Goal: Transaction & Acquisition: Purchase product/service

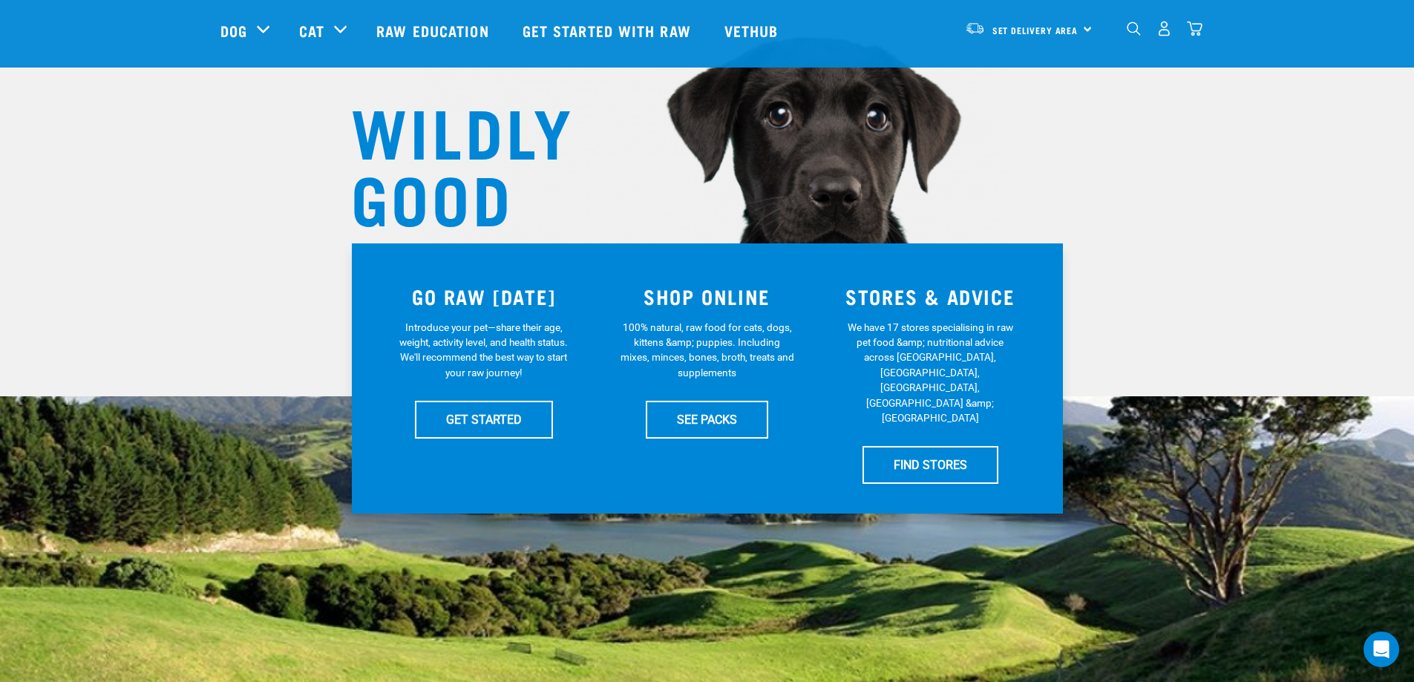
scroll to position [167, 0]
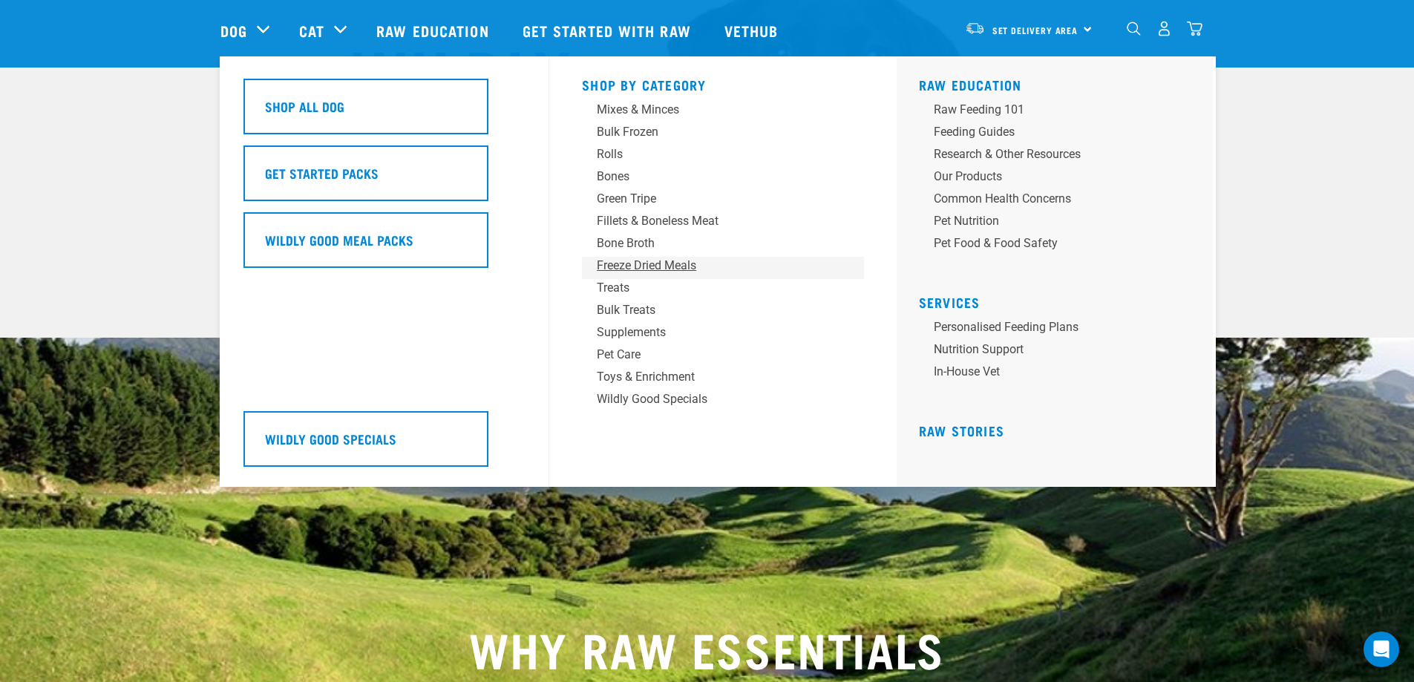
click at [680, 263] on div "Freeze Dried Meals" at bounding box center [713, 266] width 232 height 18
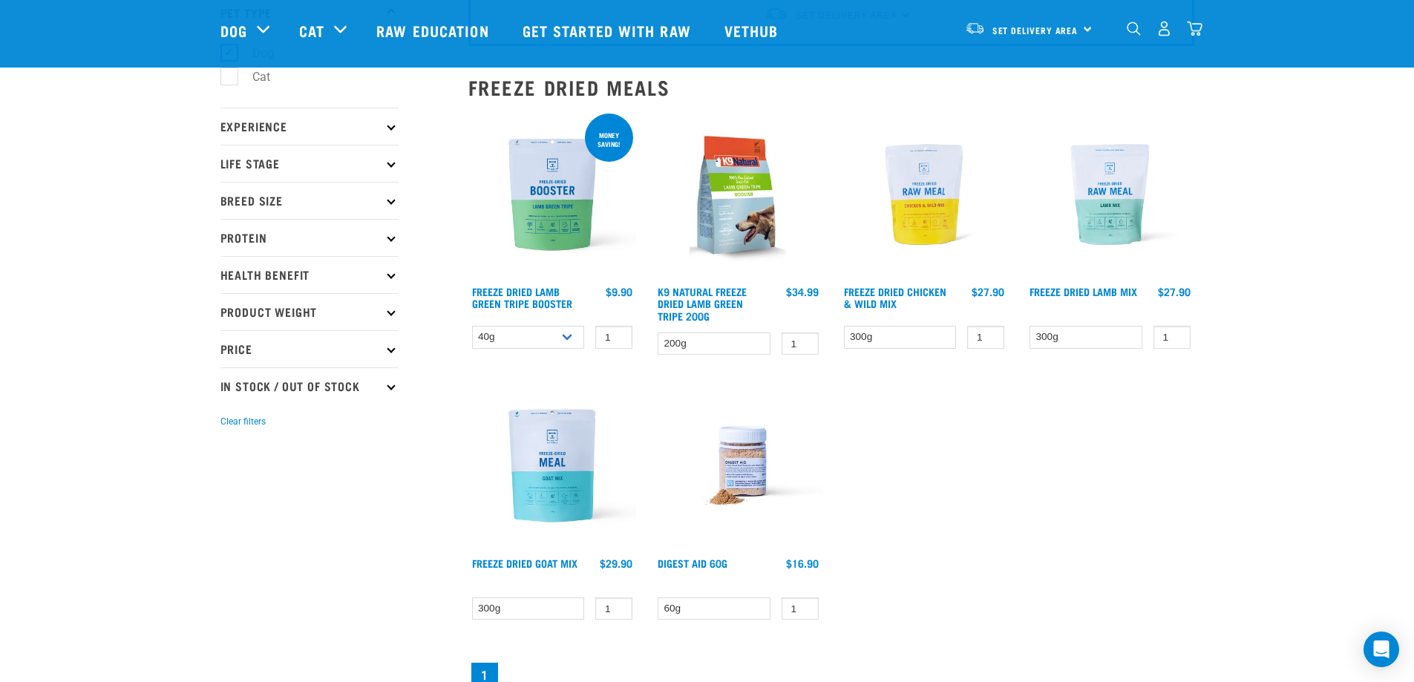
scroll to position [93, 0]
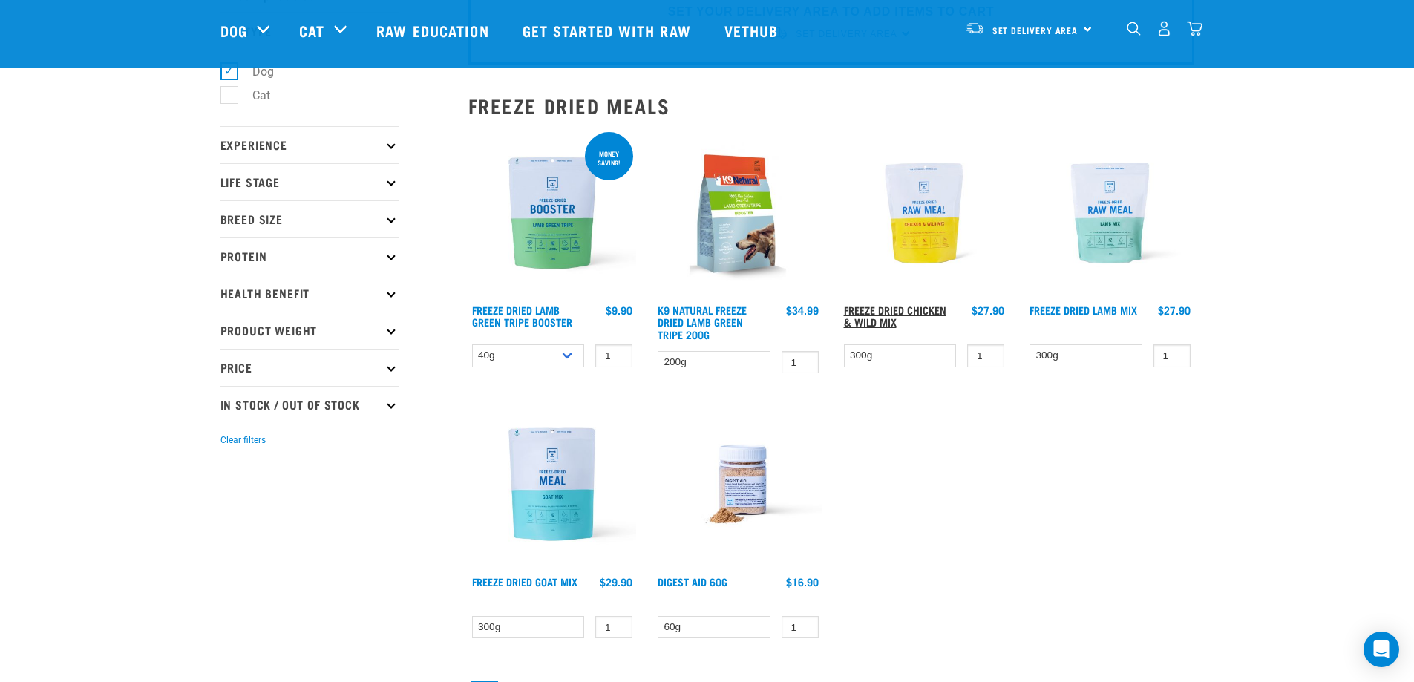
click at [943, 312] on link "Freeze Dried Chicken & Wild Mix" at bounding box center [895, 315] width 102 height 17
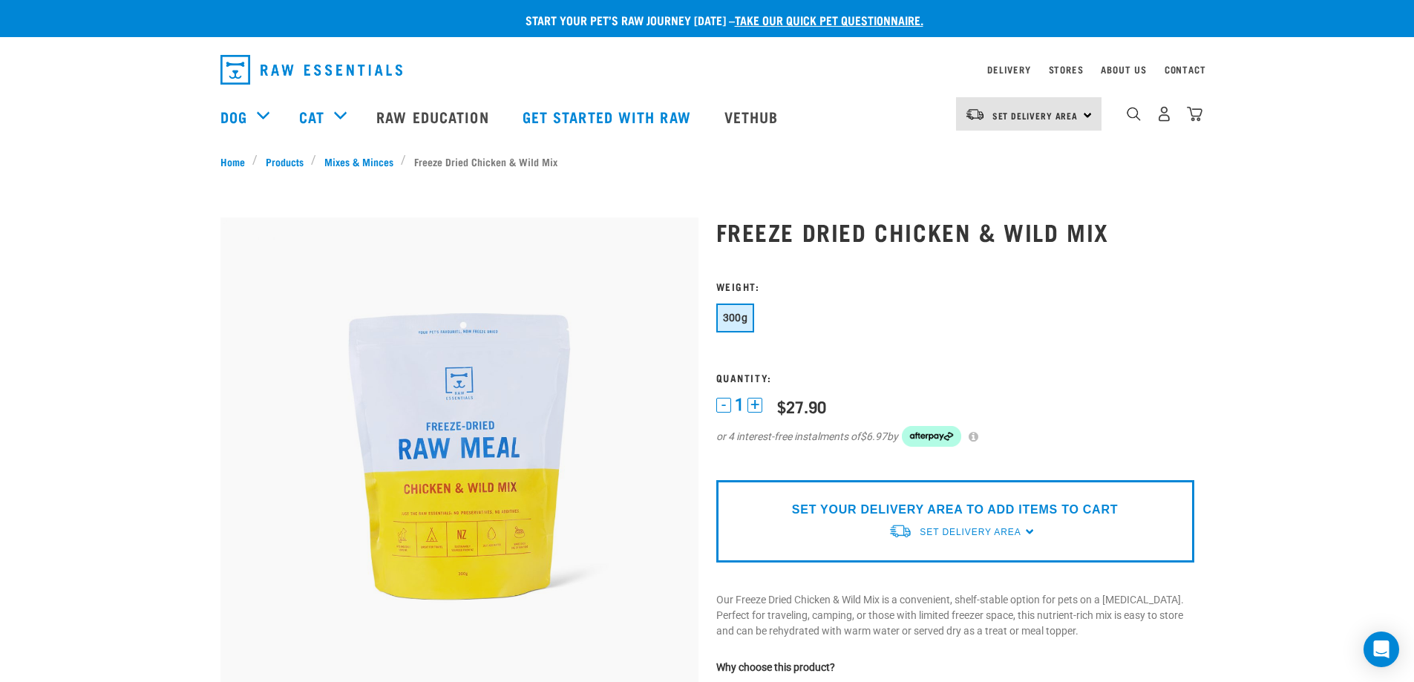
scroll to position [19, 0]
